Goal: Task Accomplishment & Management: Complete application form

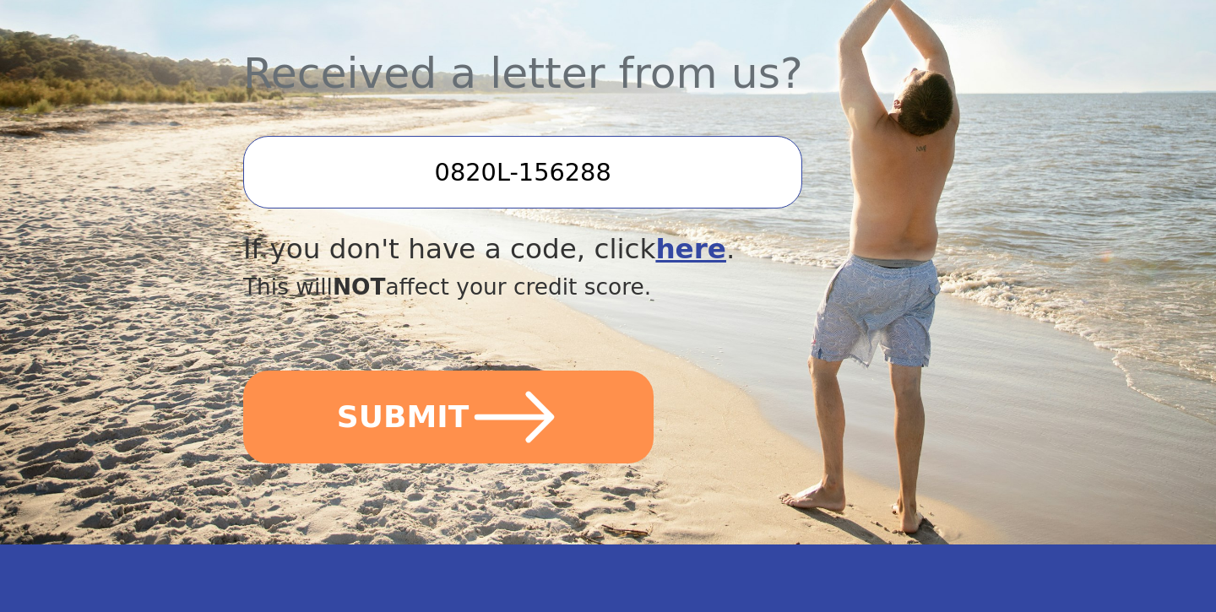
scroll to position [631, 0]
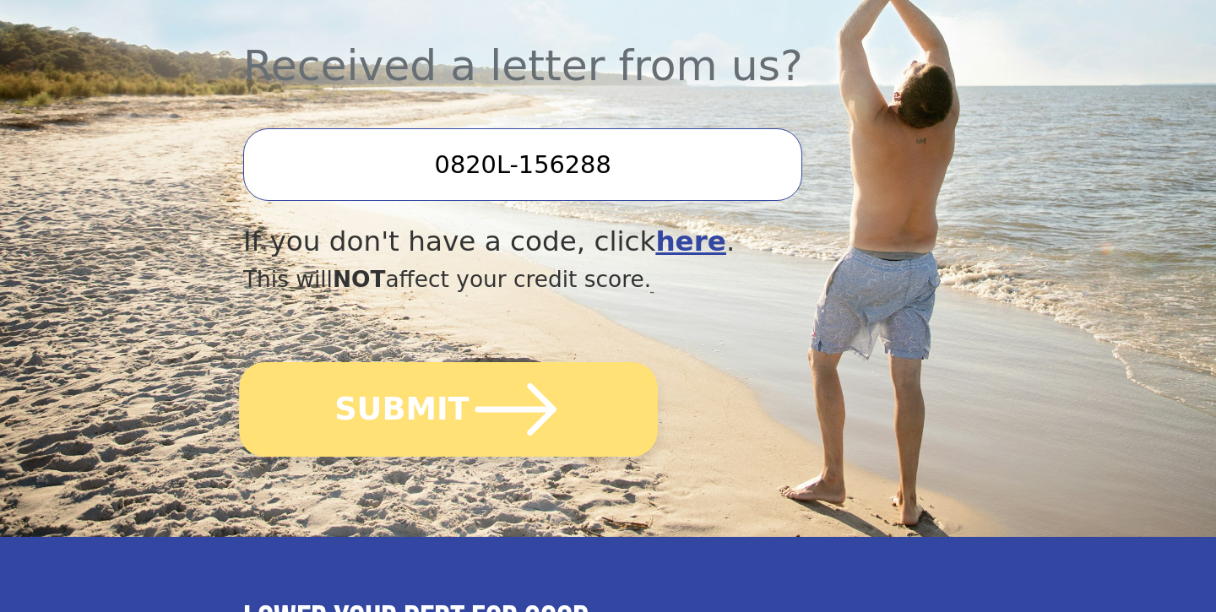
click at [536, 390] on icon "submit" at bounding box center [516, 409] width 93 height 93
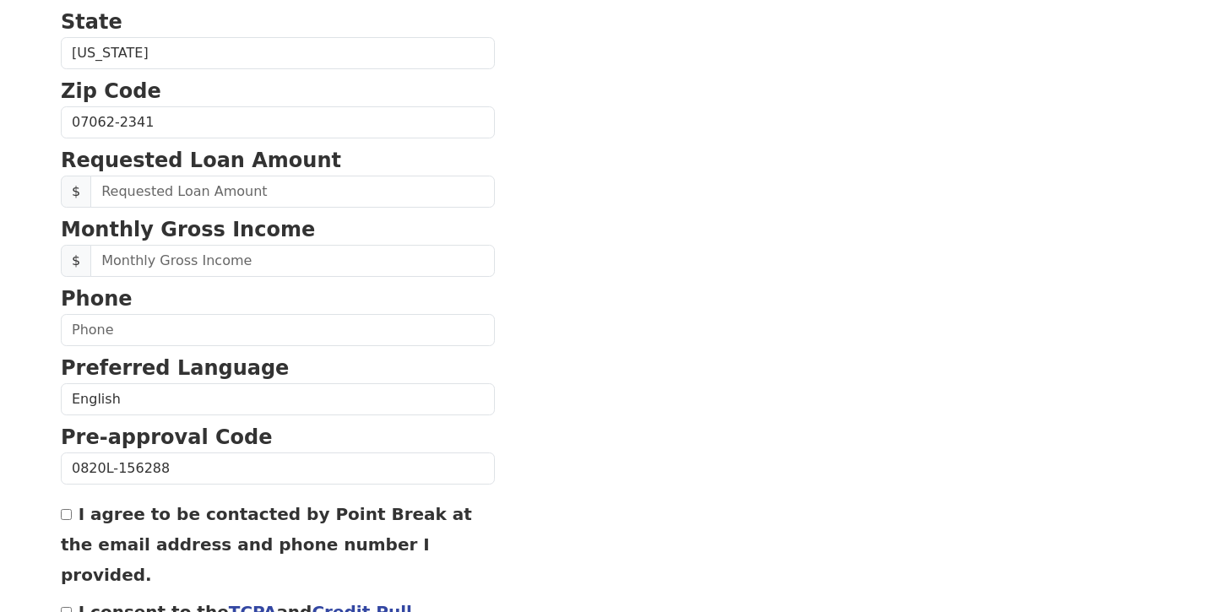
scroll to position [735, 0]
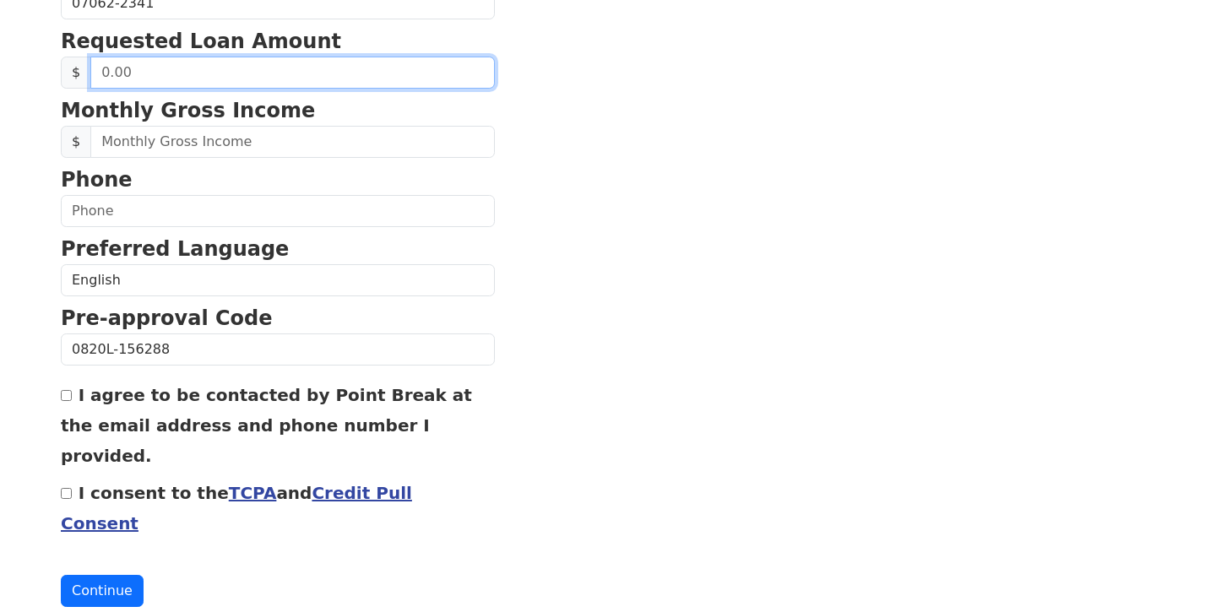
click at [396, 79] on input "text" at bounding box center [292, 73] width 404 height 32
type input "5.00"
type input "40,000.00"
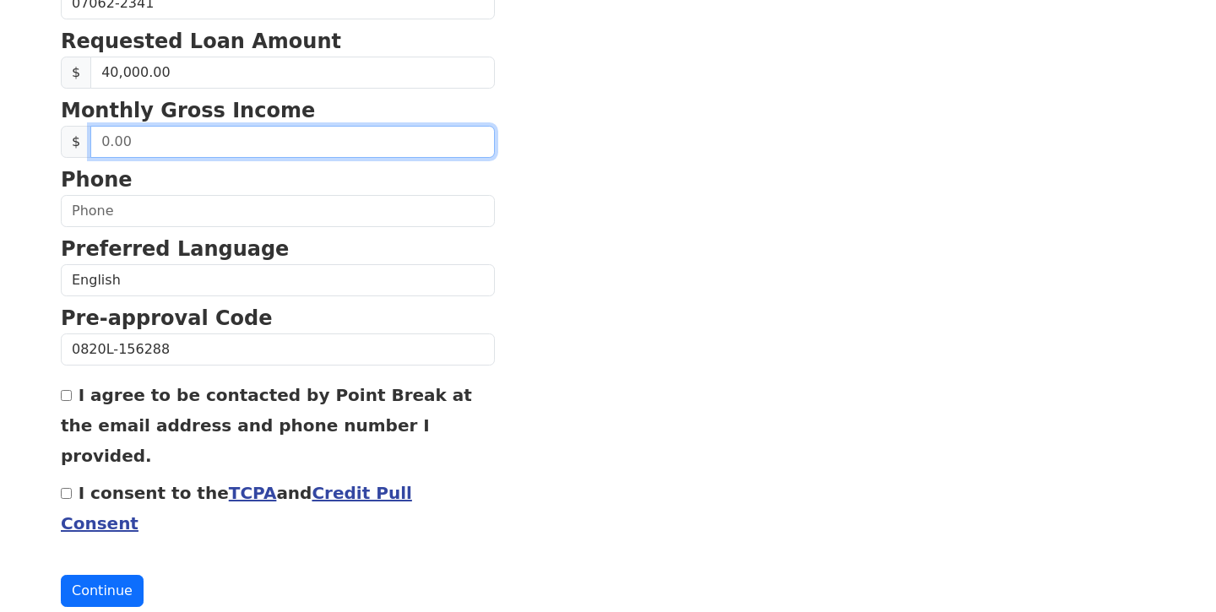
click at [361, 145] on input "text" at bounding box center [292, 142] width 404 height 32
type input "11,922.00"
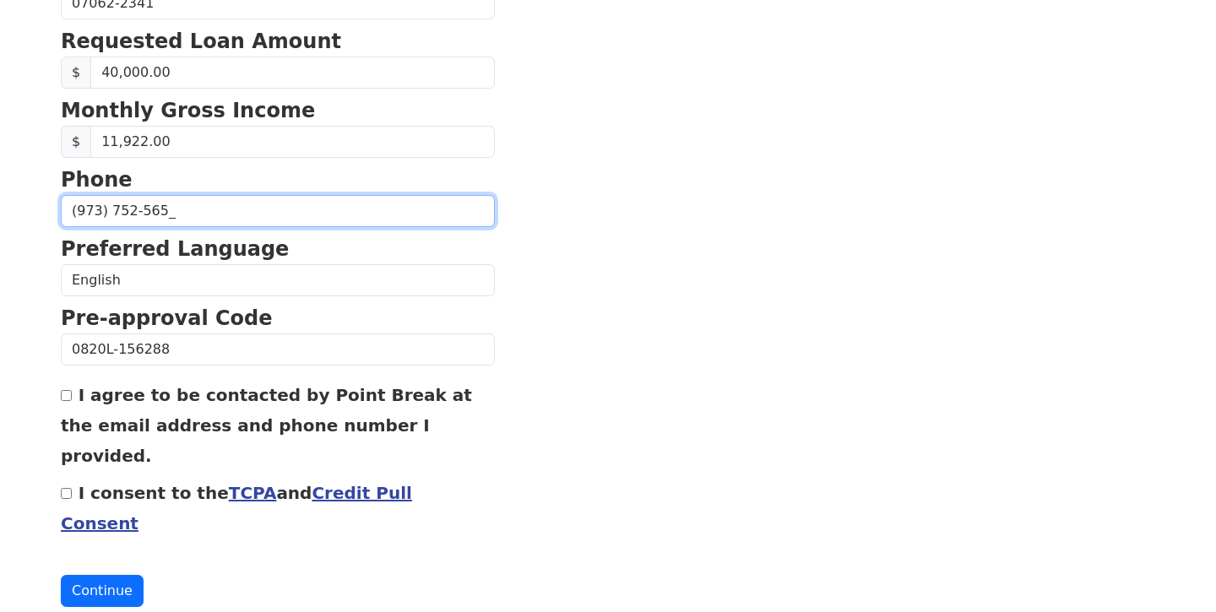
type input "[PHONE_NUMBER]"
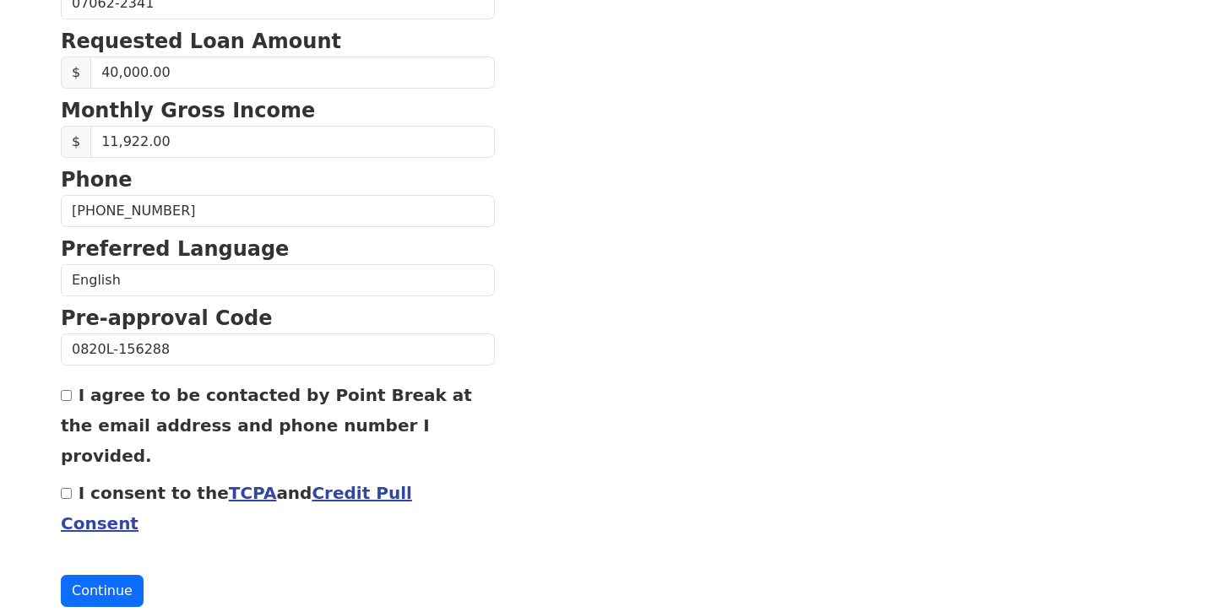
click at [639, 297] on section "First Name [PERSON_NAME] Last Name [GEOGRAPHIC_DATA] Email Address Re-Enter Ema…" at bounding box center [608, 5] width 1094 height 1204
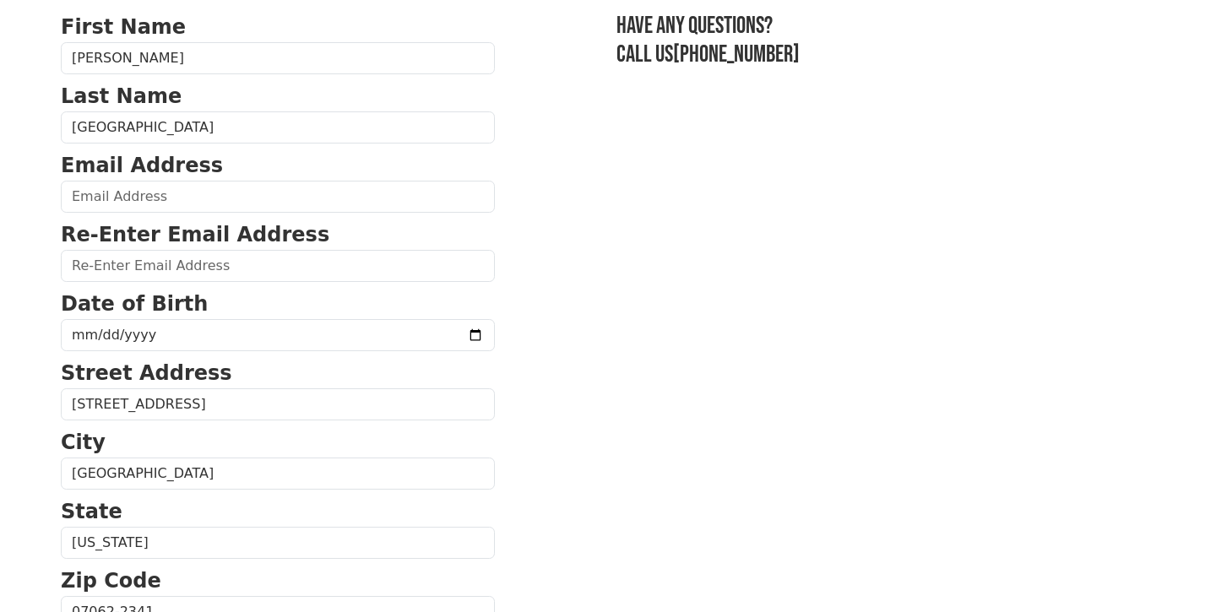
scroll to position [115, 0]
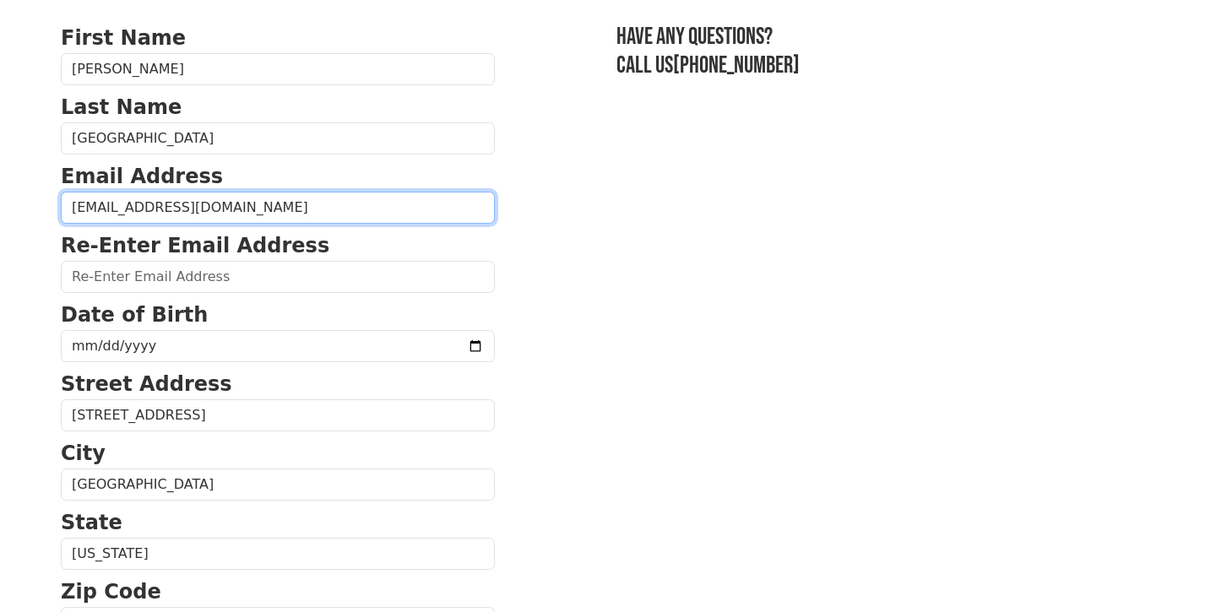
type input "[EMAIL_ADDRESS][DOMAIN_NAME]"
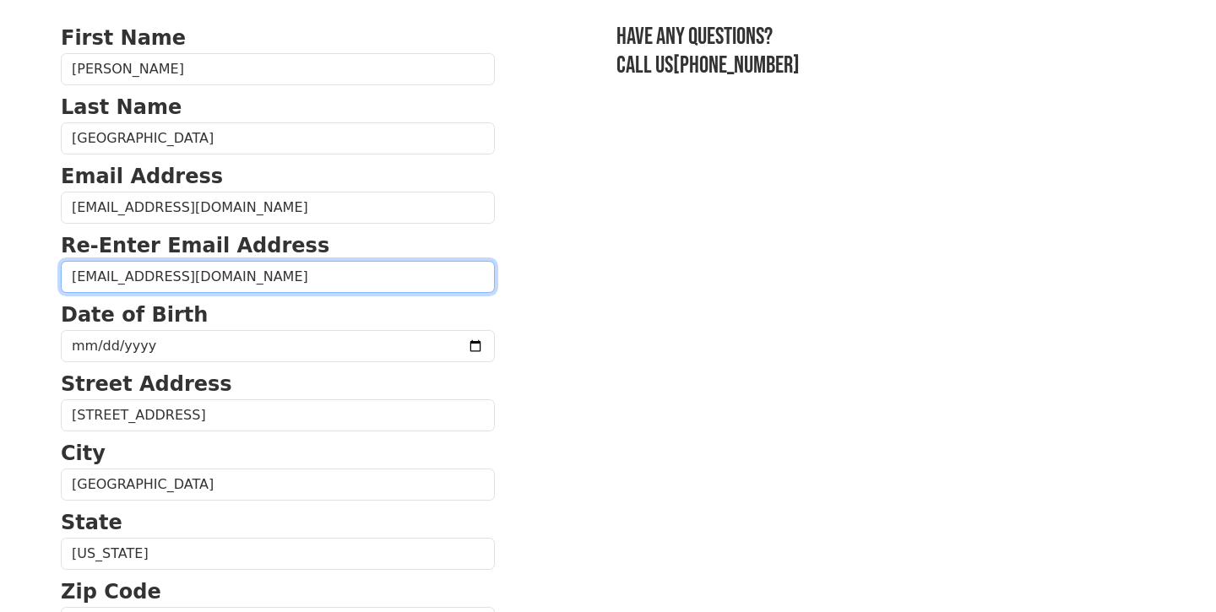
type input "[EMAIL_ADDRESS][DOMAIN_NAME]"
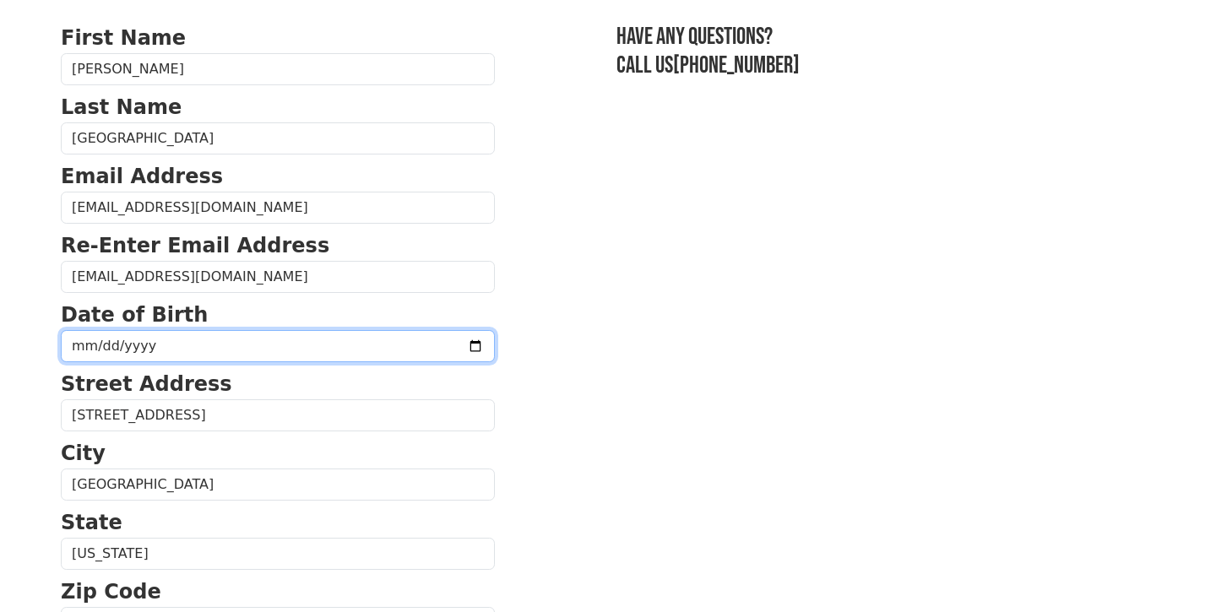
click at [255, 347] on input "date" at bounding box center [278, 346] width 434 height 32
type input "[DATE]"
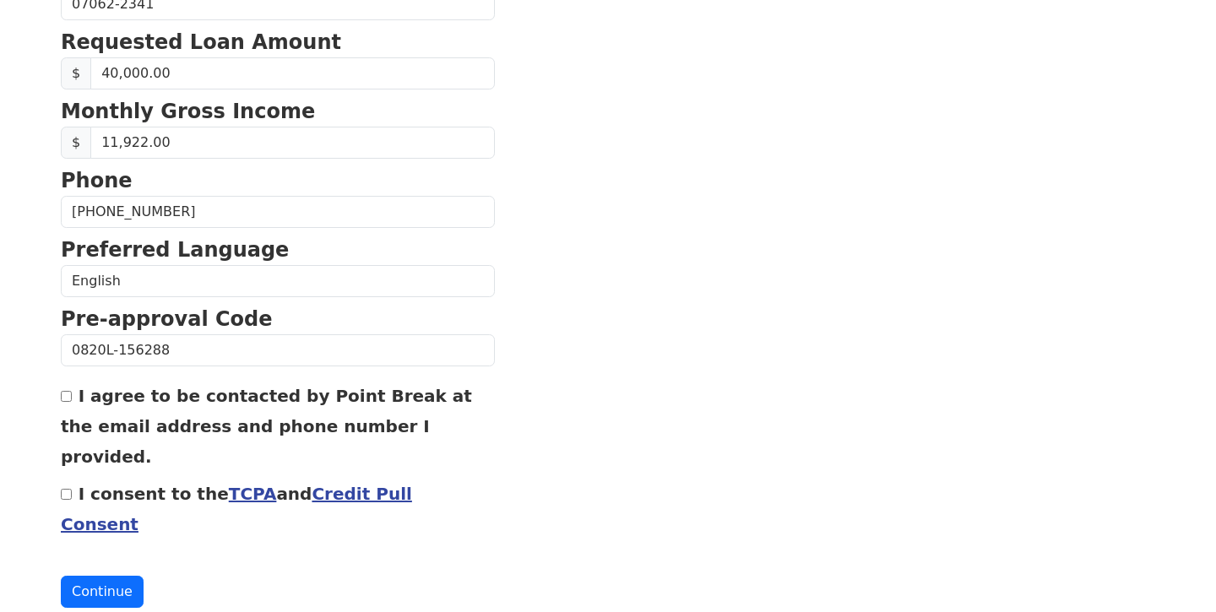
scroll to position [731, 0]
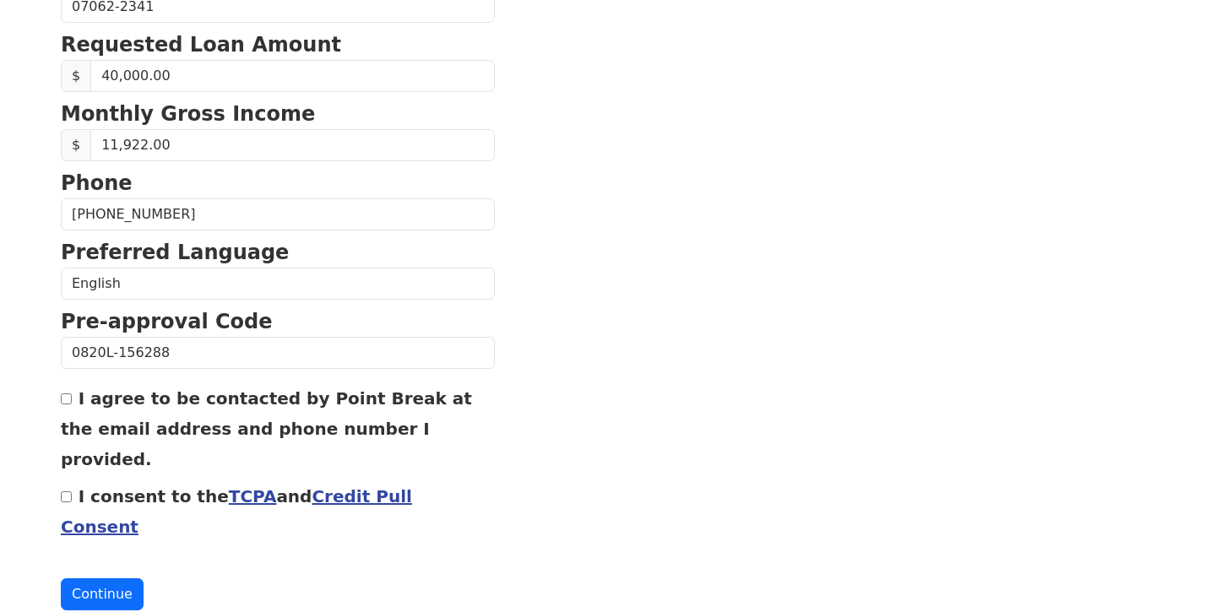
click at [67, 491] on input "I consent to the TCPA and Credit Pull Consent" at bounding box center [66, 496] width 11 height 11
checkbox input "true"
click at [67, 402] on input "I agree to be contacted by Point Break at the email address and phone number I …" at bounding box center [66, 399] width 11 height 11
checkbox input "true"
click at [111, 578] on button "Continue" at bounding box center [102, 594] width 83 height 32
